Goal: Find specific page/section: Find specific page/section

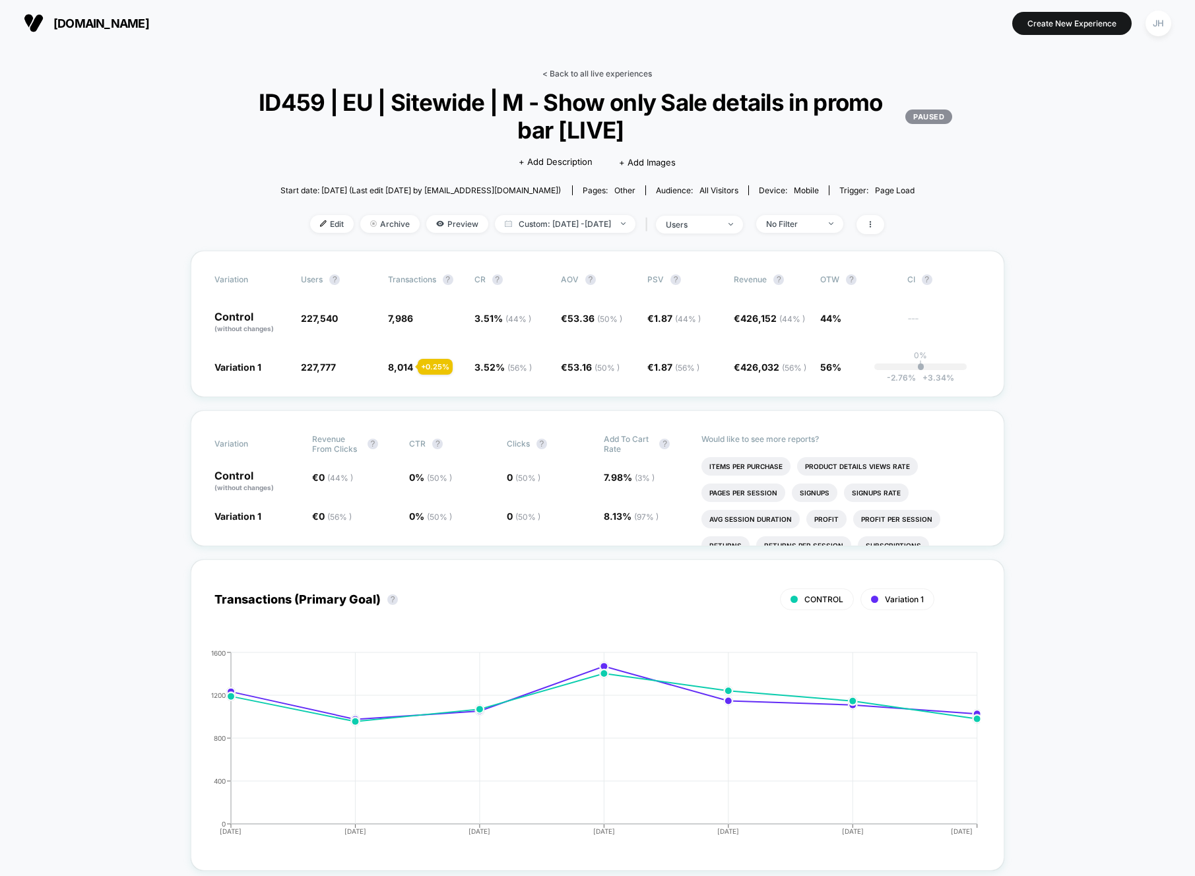
click at [580, 71] on link "< Back to all live experiences" at bounding box center [597, 74] width 110 height 10
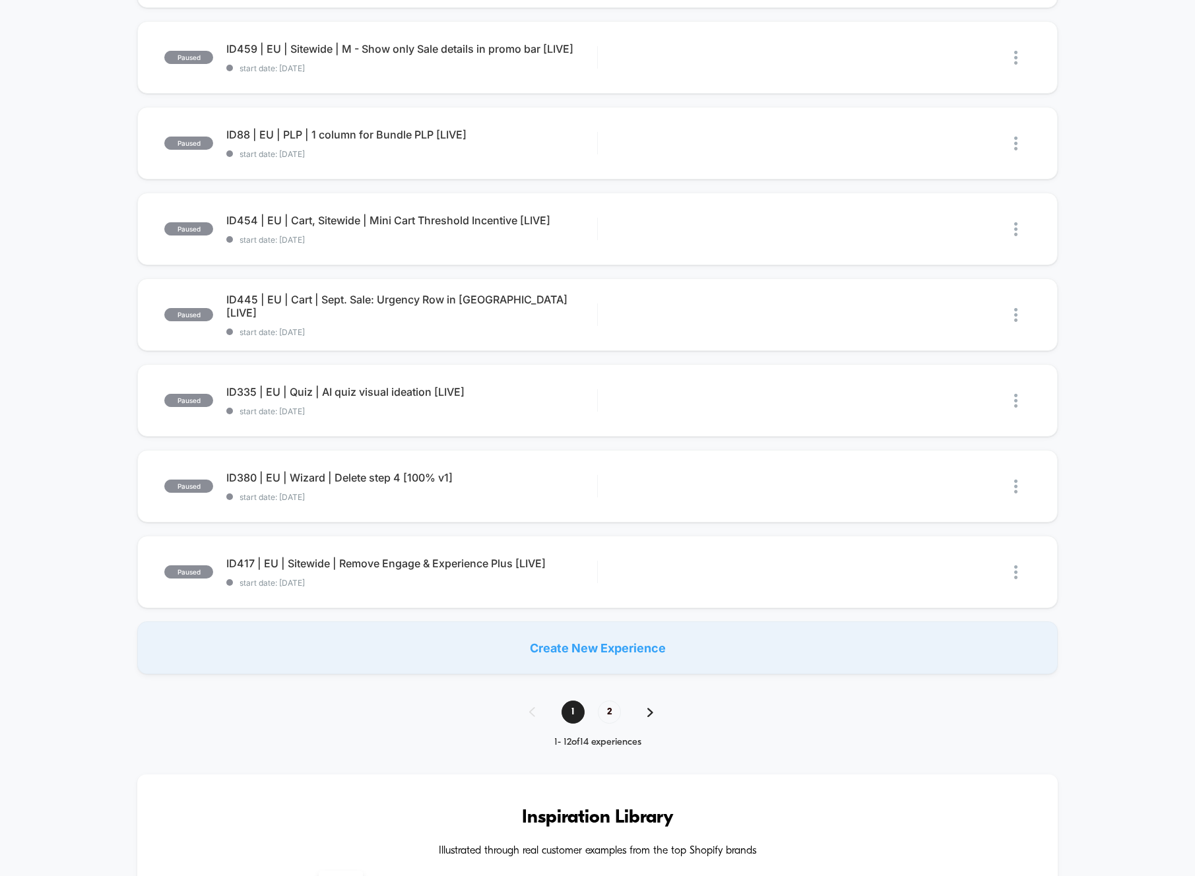
scroll to position [554, 0]
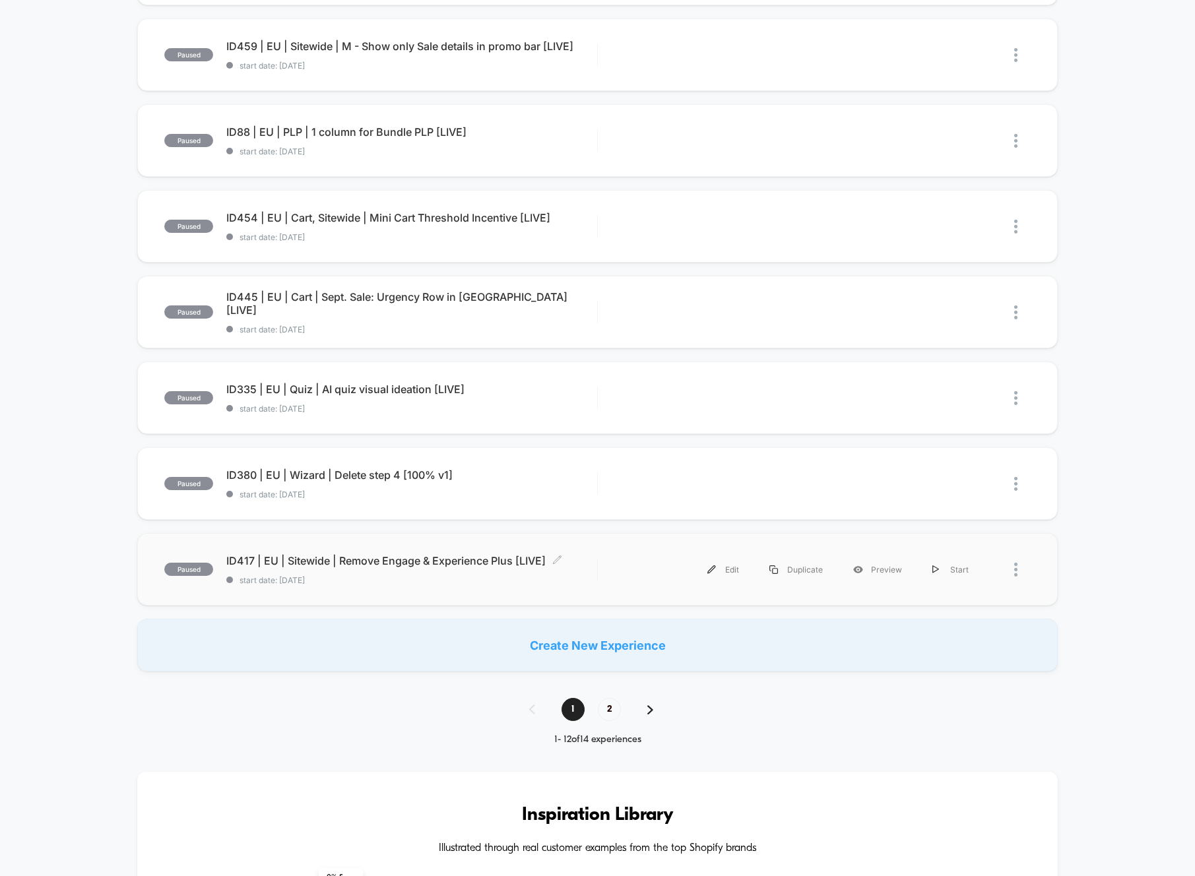
click at [366, 563] on span "ID417 | EU | Sitewide | Remove Engage & Experience Plus [LIVE] Click to edit ex…" at bounding box center [411, 560] width 370 height 13
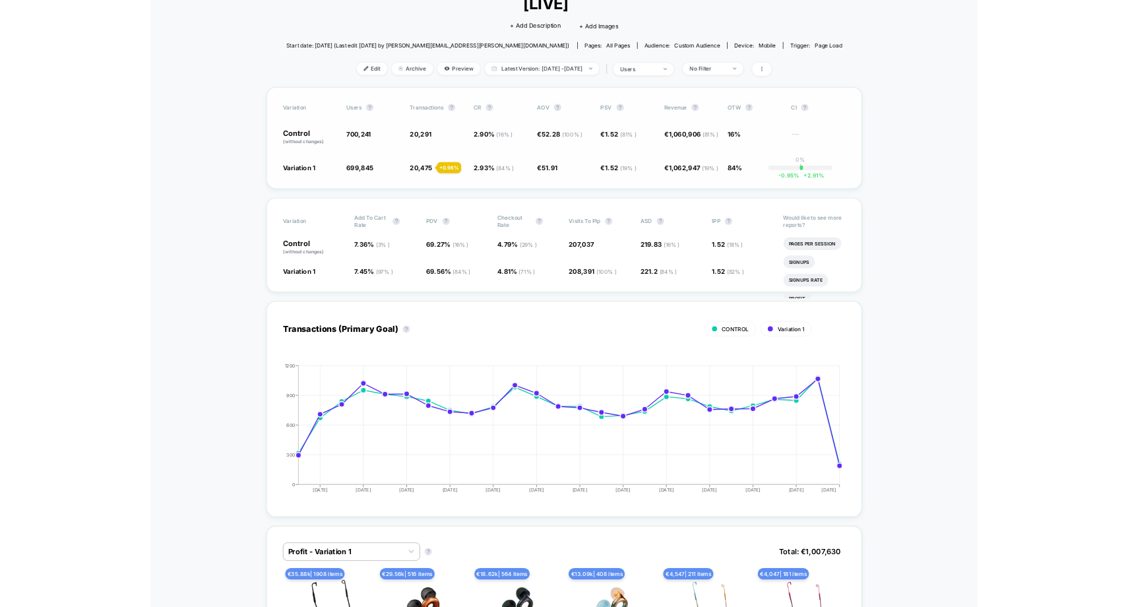
scroll to position [125, 0]
